Goal: Transaction & Acquisition: Purchase product/service

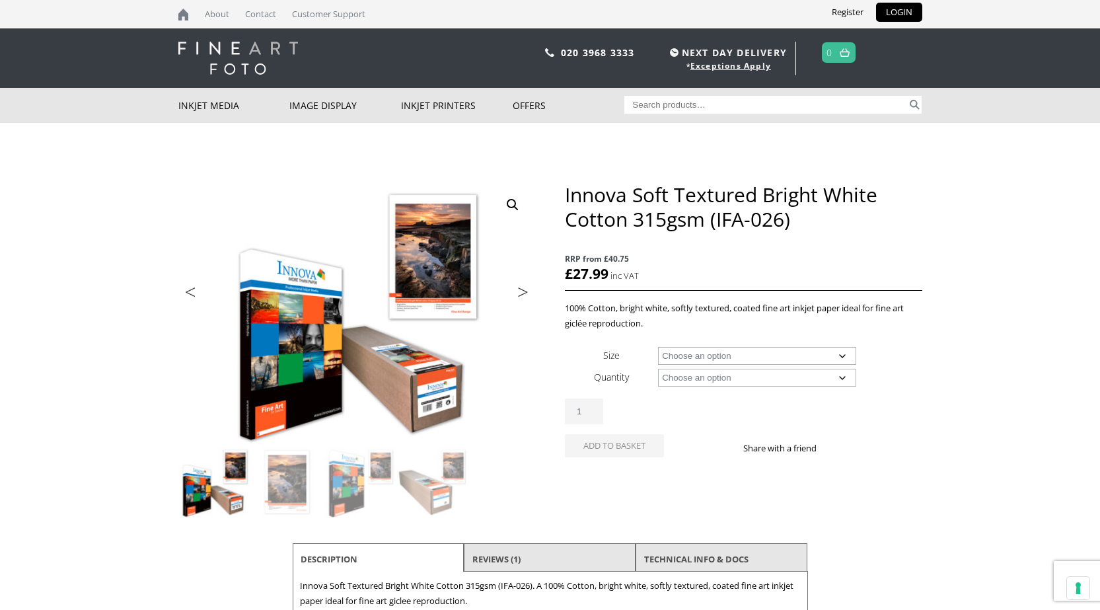
click at [758, 355] on select "Choose an option A4 Sheet A3 Sheet A3+ Sheet A2 Sheet 17" Wide Roll 24" Wide Ro…" at bounding box center [757, 356] width 198 height 18
click at [658, 347] on select "Choose an option A4 Sheet A3 Sheet A3+ Sheet A2 Sheet 17" Wide Roll 24" Wide Ro…" at bounding box center [757, 356] width 198 height 18
click at [713, 348] on select "Choose an option A4 Sheet A3 Sheet A3+ Sheet A2 Sheet 17" Wide Roll 24" Wide Ro…" at bounding box center [757, 356] width 198 height 18
click at [658, 347] on select "Choose an option A4 Sheet A3 Sheet A3+ Sheet A2 Sheet 17" Wide Roll 24" Wide Ro…" at bounding box center [757, 356] width 198 height 18
select select "17-wide-roll"
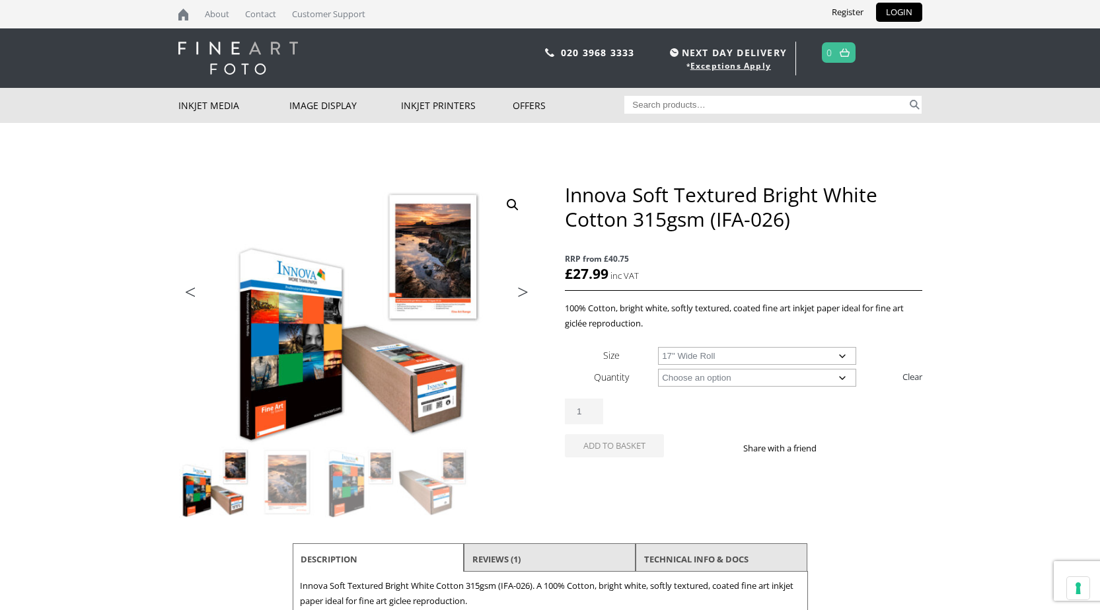
click at [719, 373] on select "Choose an option 15m" at bounding box center [757, 378] width 198 height 18
select select "15m"
click at [658, 369] on select "Choose an option 15m" at bounding box center [757, 378] width 198 height 18
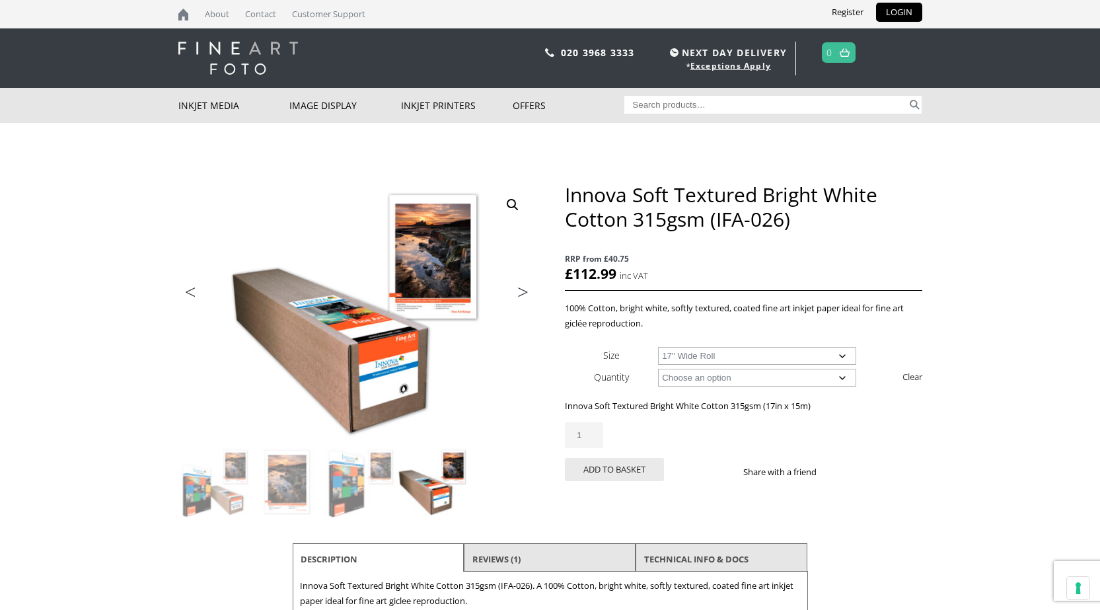
click at [693, 359] on select "Choose an option 17" Wide Roll 24" Wide Roll 36" Wide Roll 44" Wide Roll 60" Wi…" at bounding box center [757, 356] width 198 height 18
click at [658, 347] on select "Choose an option 17" Wide Roll 24" Wide Roll 36" Wide Roll 44" Wide Roll 60" Wi…" at bounding box center [757, 356] width 198 height 18
select select "24-wide-roll"
click at [735, 378] on select "Choose an option 15m" at bounding box center [757, 378] width 198 height 18
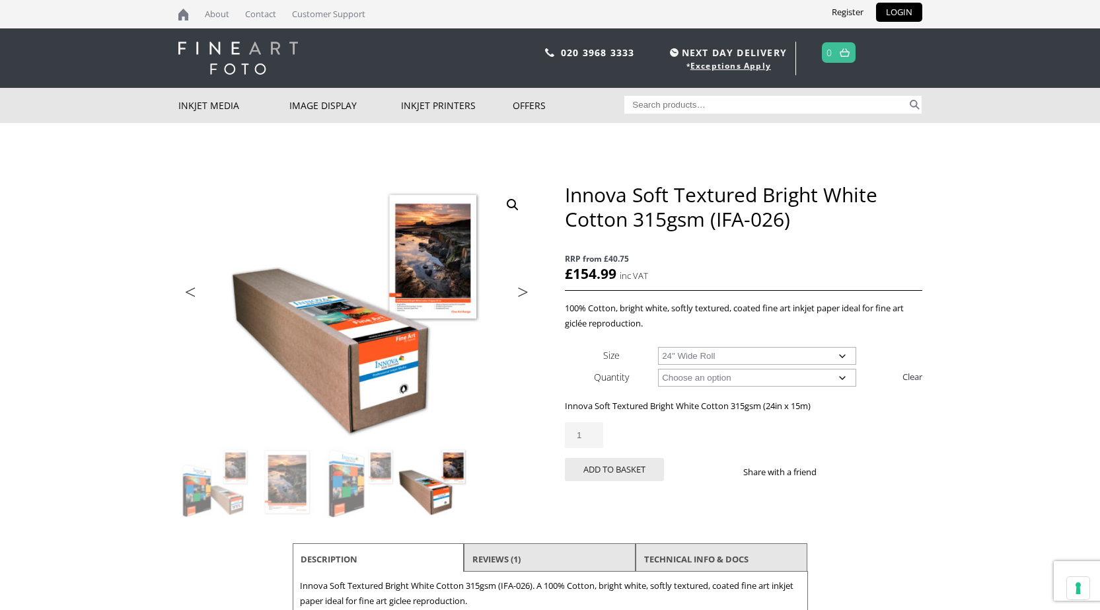
click at [715, 358] on select "Choose an option 17" Wide Roll 24" Wide Roll 36" Wide Roll 44" Wide Roll 60" Wi…" at bounding box center [757, 356] width 198 height 18
select select
click at [658, 347] on select "Choose an option 17" Wide Roll 24" Wide Roll 36" Wide Roll 44" Wide Roll 60" Wi…" at bounding box center [757, 356] width 198 height 18
select select "15m"
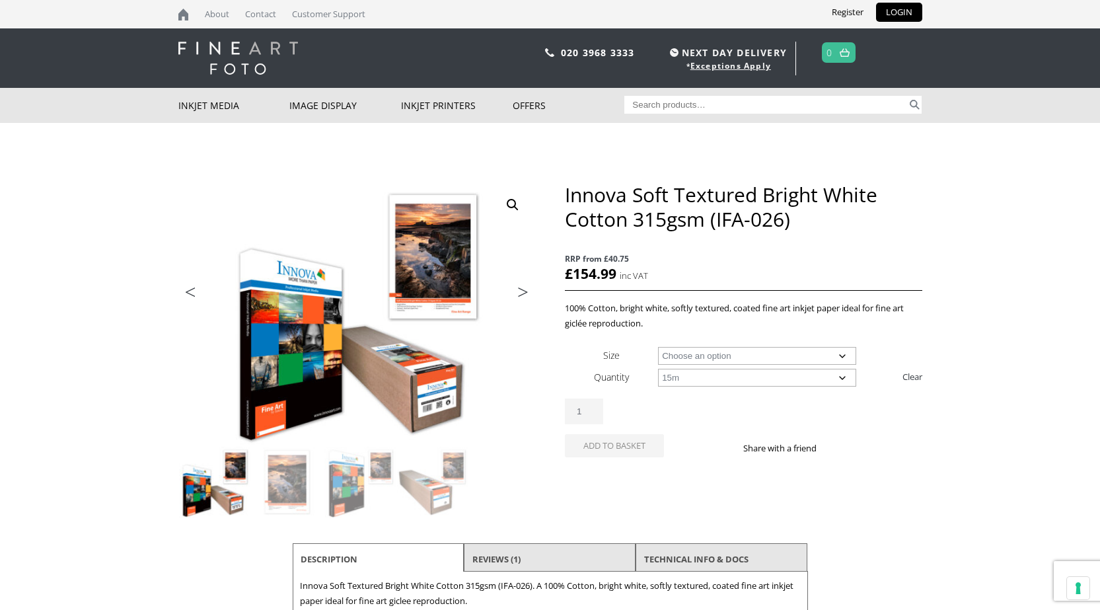
click at [705, 359] on select "Choose an option 17" Wide Roll 24" Wide Roll 36" Wide Roll 44" Wide Roll 60" Wi…" at bounding box center [757, 356] width 198 height 18
click at [703, 355] on select "Choose an option 17" Wide Roll 24" Wide Roll 36" Wide Roll 44" Wide Roll 60" Wi…" at bounding box center [757, 356] width 198 height 18
drag, startPoint x: 701, startPoint y: 376, endPoint x: 699, endPoint y: 382, distance: 6.9
click at [701, 376] on select "Choose an option 15m 25 Sheets" at bounding box center [757, 378] width 198 height 18
select select
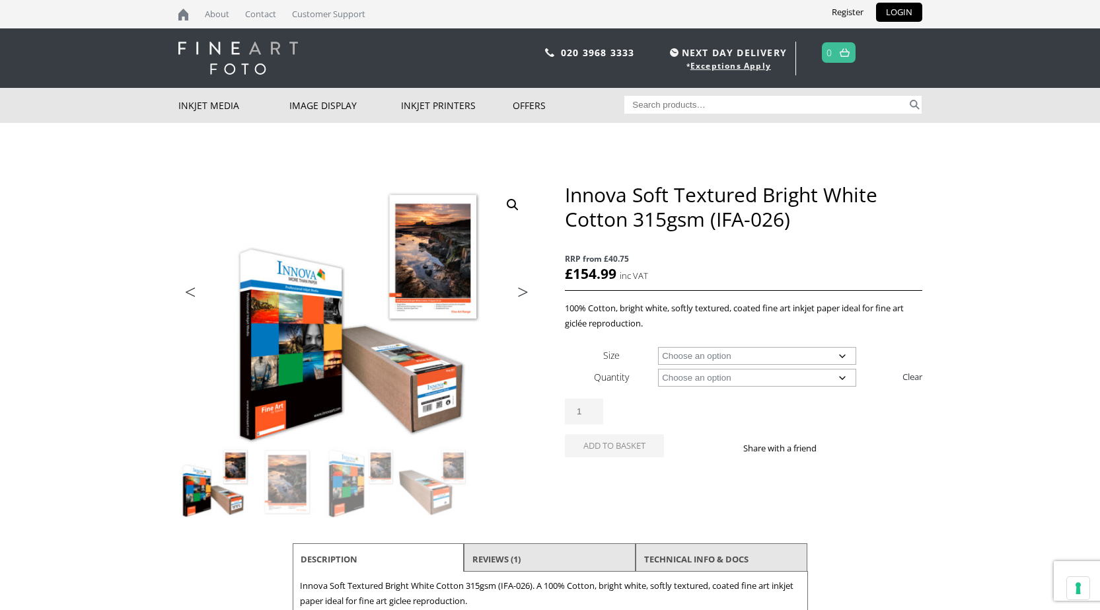
click at [658, 369] on select "Choose an option 15m 25 Sheets" at bounding box center [757, 378] width 198 height 18
click at [705, 351] on select "Choose an option A4 Sheet A3 Sheet A3+ Sheet A2 Sheet 17" Wide Roll 24" Wide Ro…" at bounding box center [757, 356] width 198 height 18
click at [658, 347] on select "Choose an option A4 Sheet A3 Sheet A3+ Sheet A2 Sheet 17" Wide Roll 24" Wide Ro…" at bounding box center [757, 356] width 198 height 18
select select "a4-sheet"
click at [703, 381] on select "Choose an option 25 Sheets" at bounding box center [757, 378] width 198 height 18
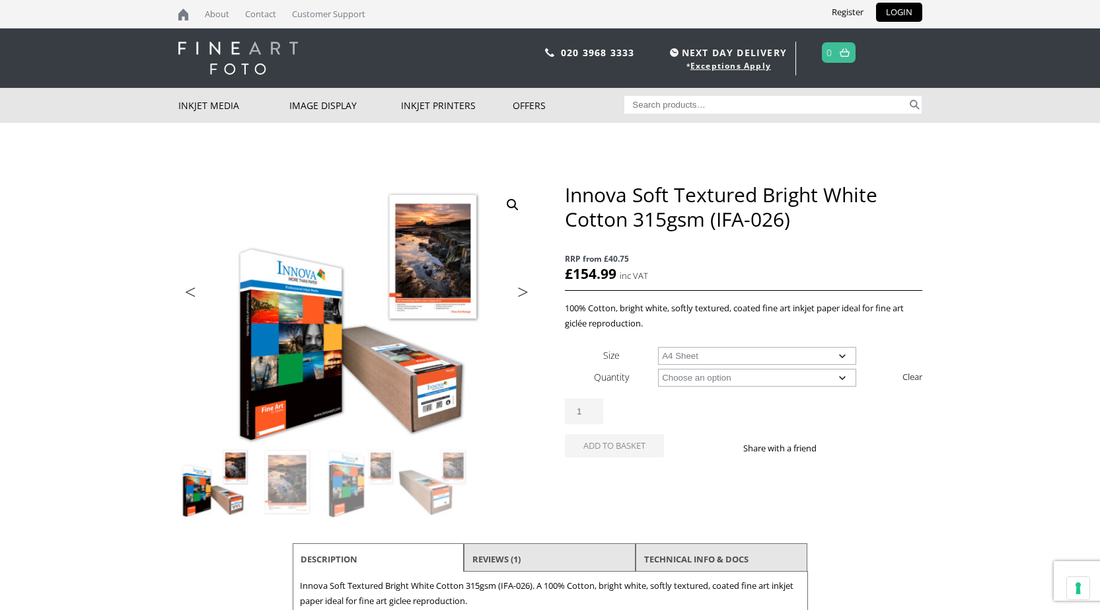
select select "25-sheets"
click at [658, 369] on select "Choose an option 25 Sheets" at bounding box center [757, 378] width 198 height 18
select select "a4-sheet"
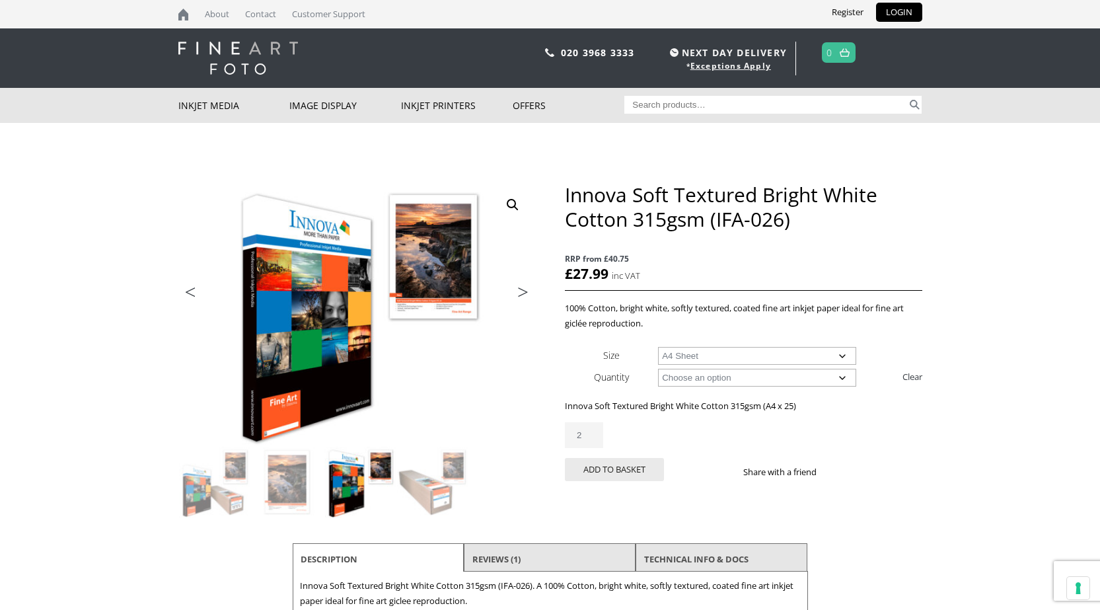
click at [597, 433] on input "2" at bounding box center [584, 435] width 38 height 26
click at [728, 379] on select "Choose an option 25 Sheets" at bounding box center [757, 378] width 198 height 18
type input "1"
click at [596, 439] on input "1" at bounding box center [584, 435] width 38 height 26
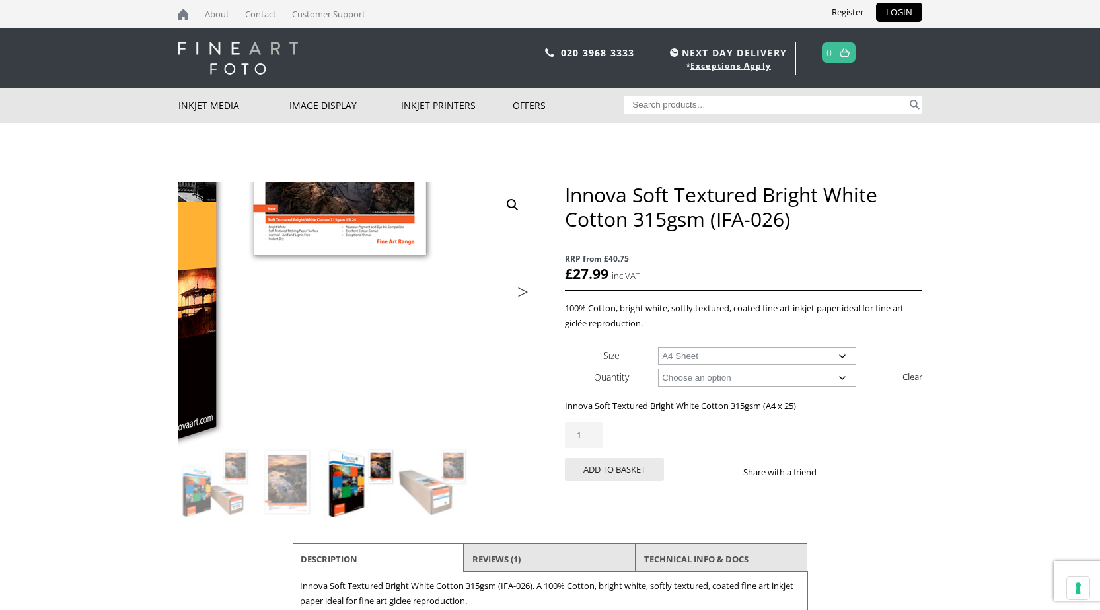
click at [529, 383] on img at bounding box center [189, 246] width 707 height 522
